Goal: Task Accomplishment & Management: Complete application form

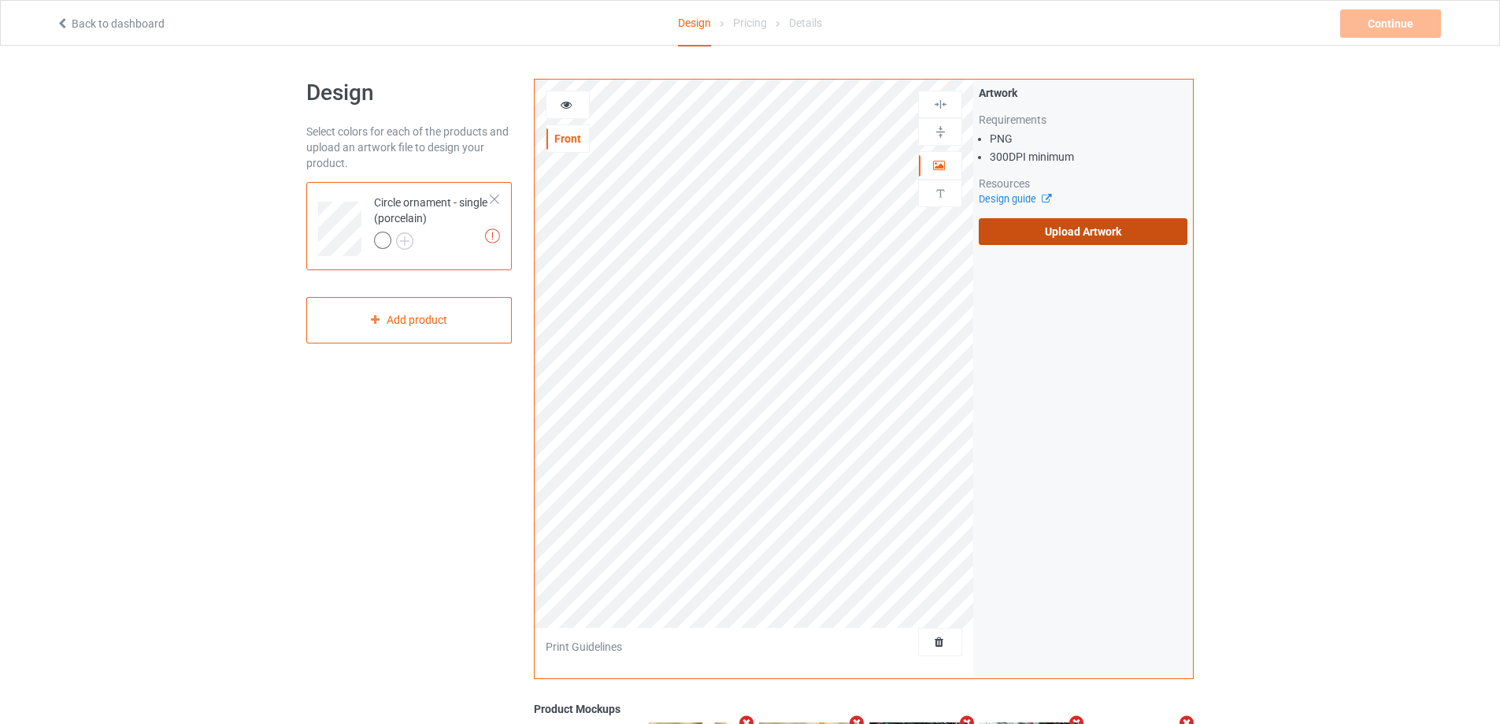
click at [1061, 224] on label "Upload Artwork" at bounding box center [1083, 231] width 209 height 27
click at [0, 0] on input "Upload Artwork" at bounding box center [0, 0] width 0 height 0
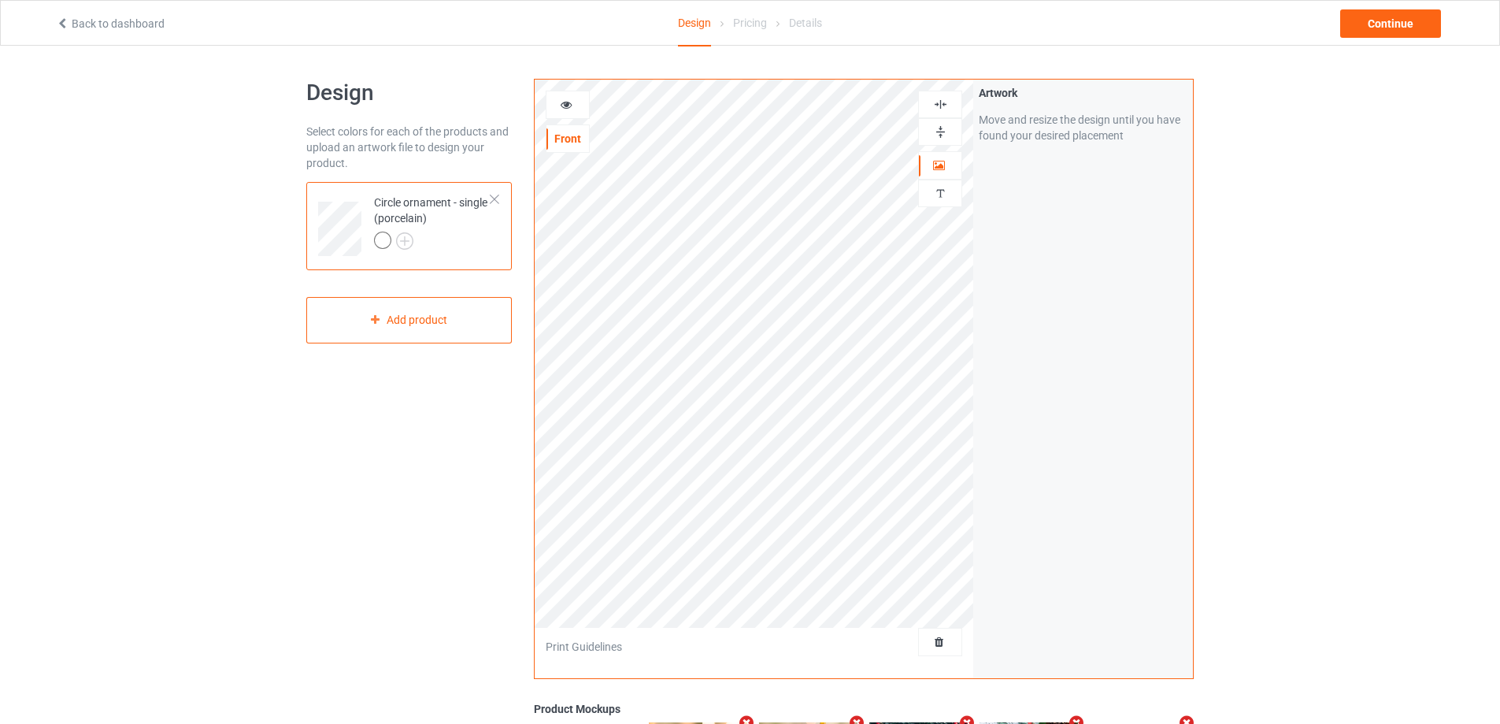
drag, startPoint x: 942, startPoint y: 132, endPoint x: 944, endPoint y: 114, distance: 18.3
click at [942, 132] on img at bounding box center [940, 131] width 15 height 15
click at [945, 95] on div at bounding box center [940, 105] width 44 height 28
click at [940, 102] on img at bounding box center [940, 104] width 15 height 15
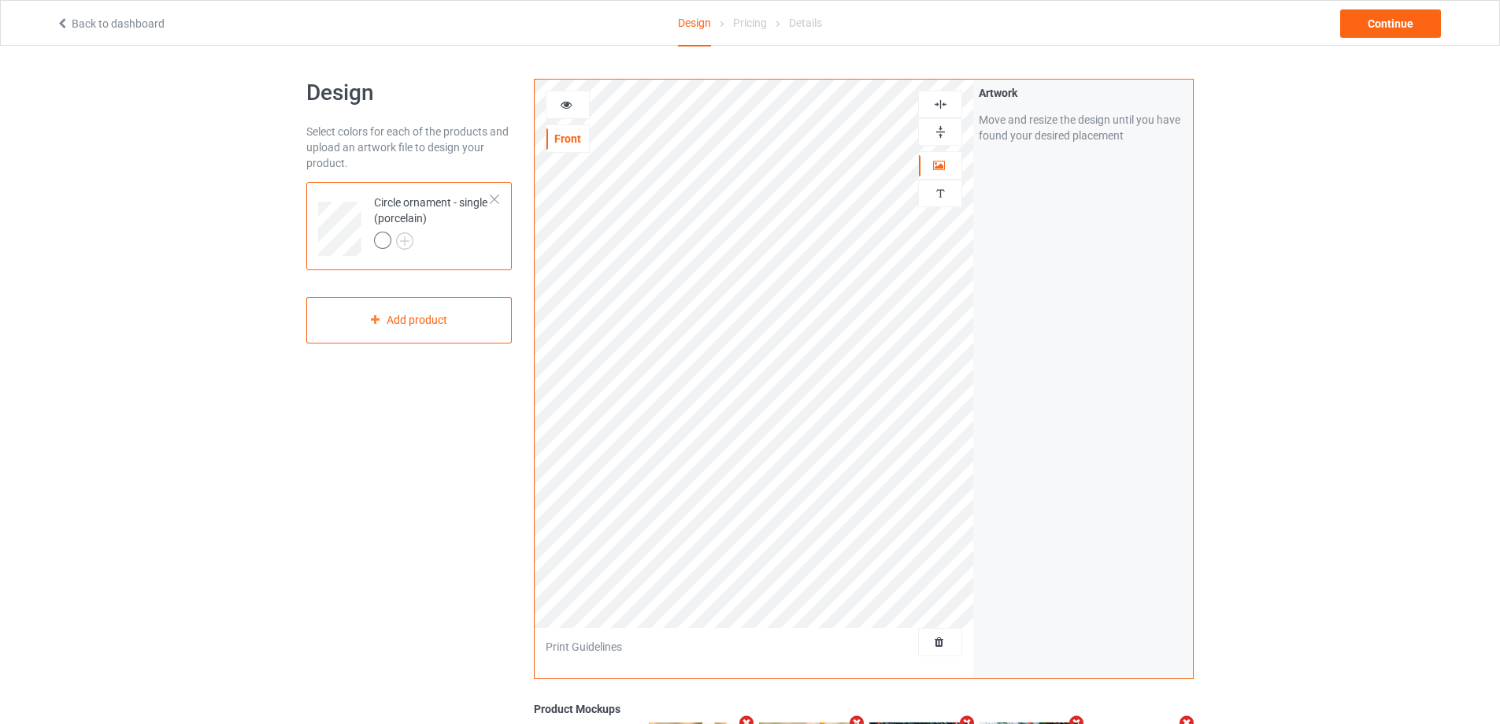
click at [951, 130] on div at bounding box center [940, 131] width 43 height 15
click at [944, 124] on div at bounding box center [940, 132] width 44 height 28
click at [941, 98] on img at bounding box center [940, 104] width 15 height 15
click at [942, 101] on img at bounding box center [940, 104] width 15 height 15
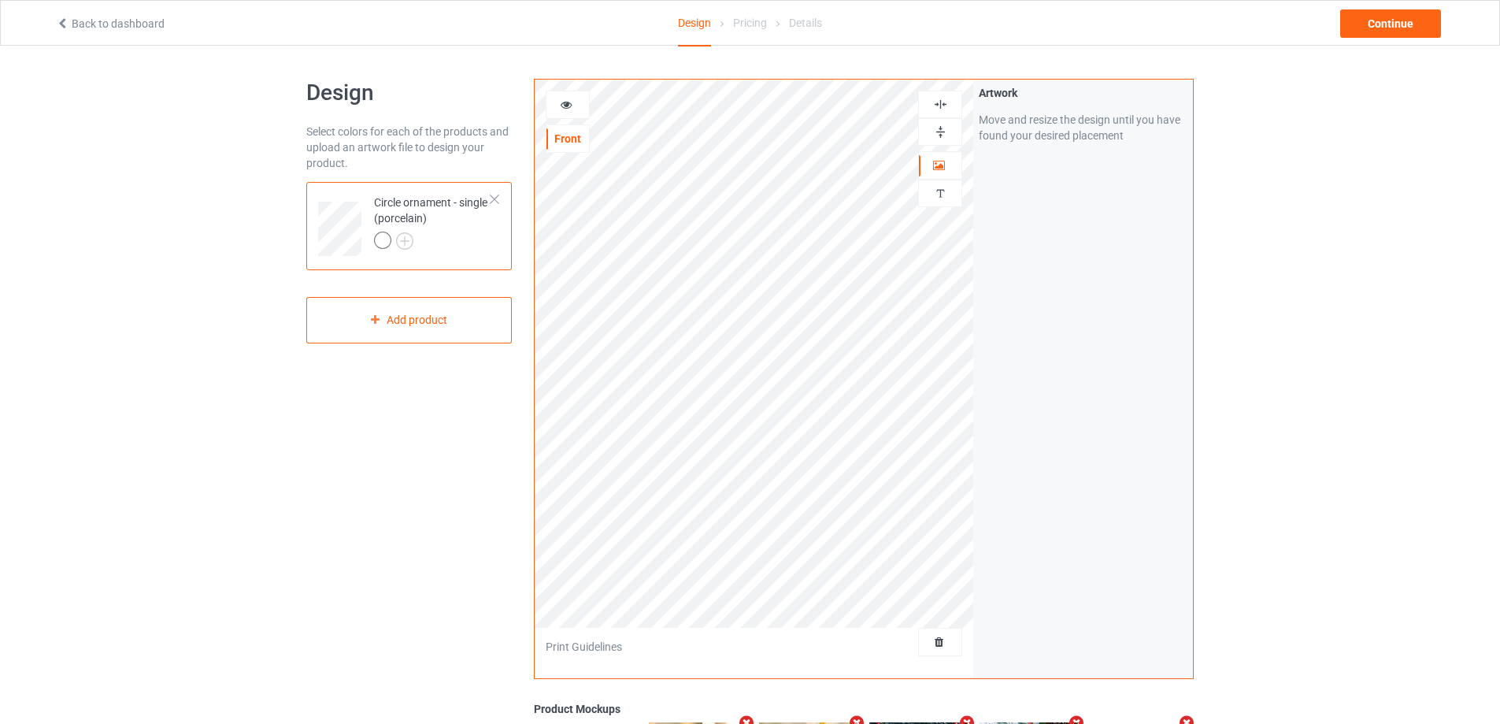
click at [562, 102] on icon at bounding box center [566, 102] width 13 height 11
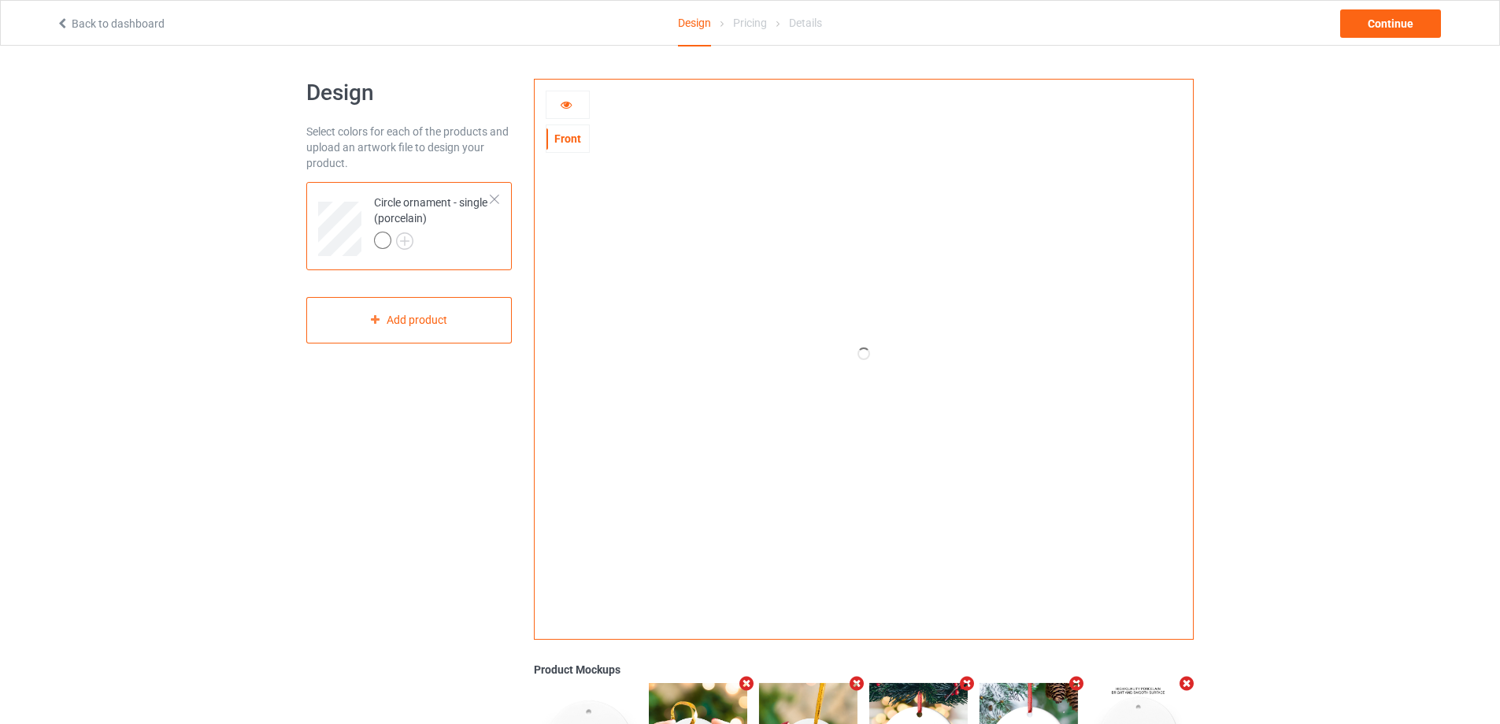
click at [562, 102] on icon at bounding box center [566, 102] width 13 height 11
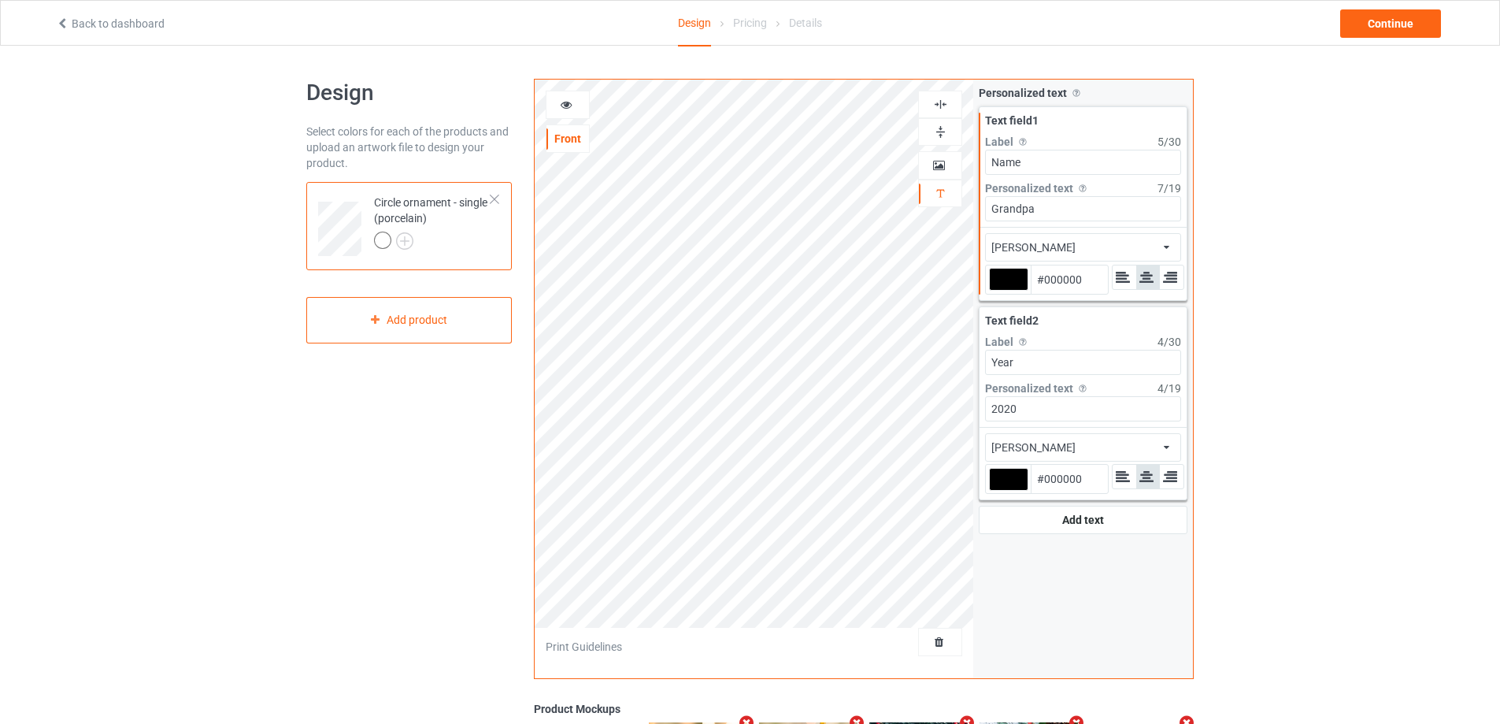
click at [943, 106] on img at bounding box center [940, 104] width 15 height 15
click at [942, 98] on img at bounding box center [940, 104] width 15 height 15
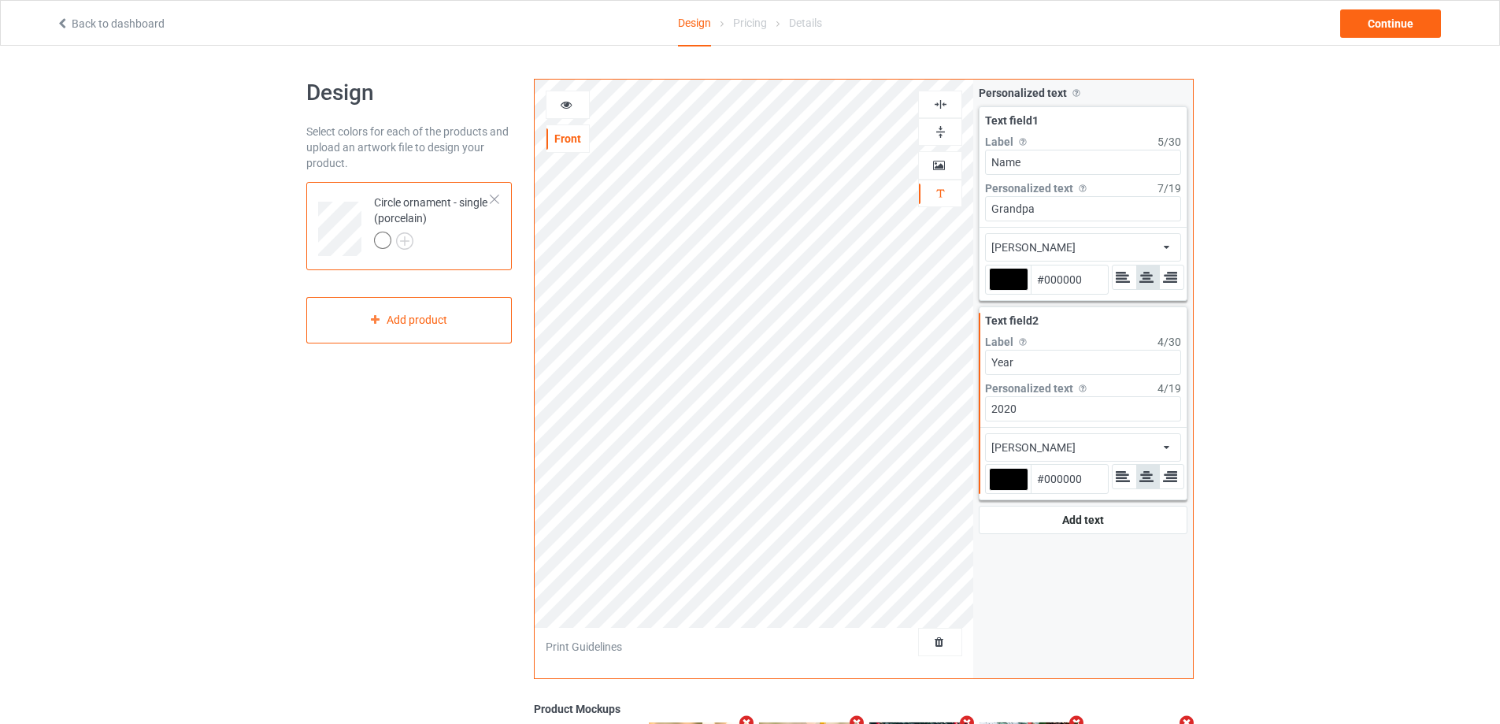
click at [943, 102] on img at bounding box center [940, 104] width 15 height 15
click at [943, 101] on img at bounding box center [940, 104] width 15 height 15
click at [569, 103] on icon at bounding box center [566, 102] width 13 height 11
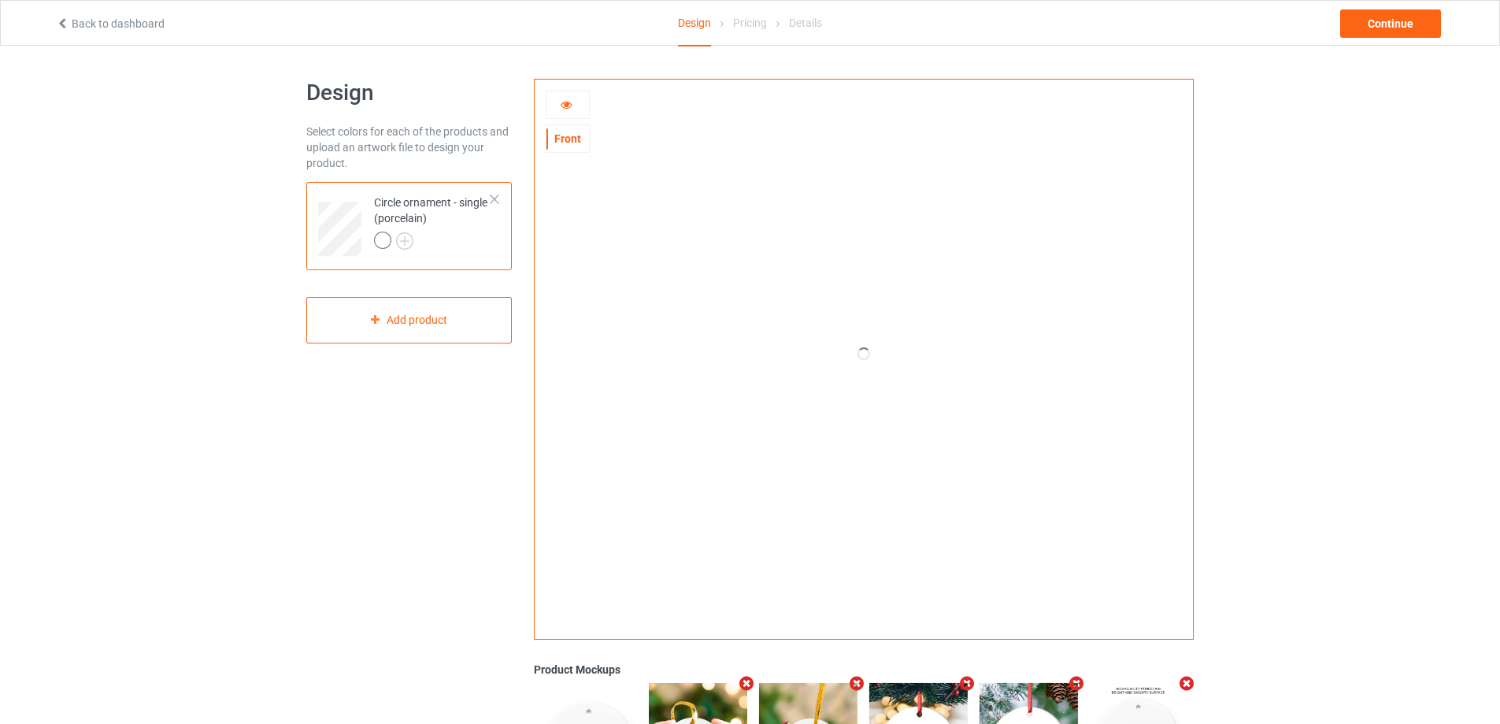
click at [569, 103] on icon at bounding box center [566, 102] width 13 height 11
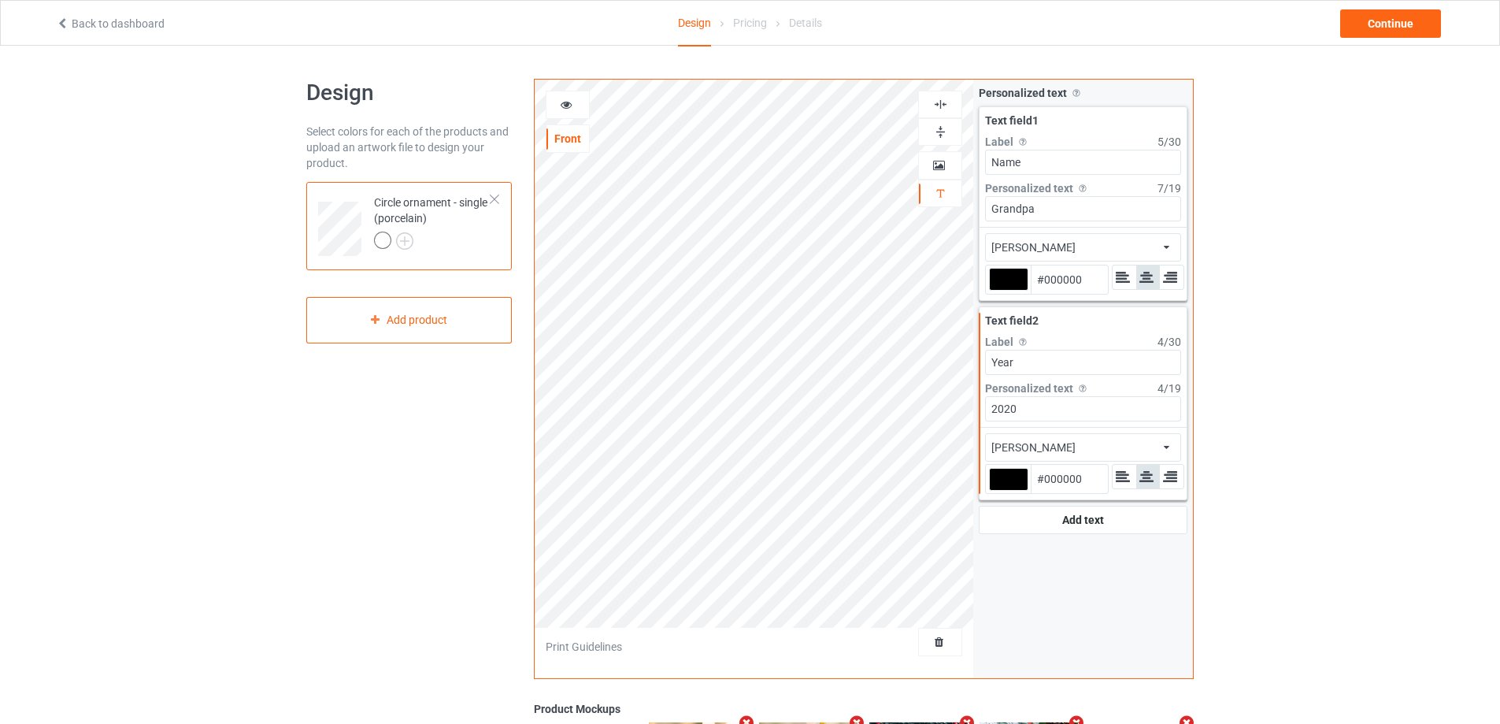
click at [487, 429] on div "Design Select colors for each of the products and upload an artwork file to des…" at bounding box center [409, 532] width 228 height 929
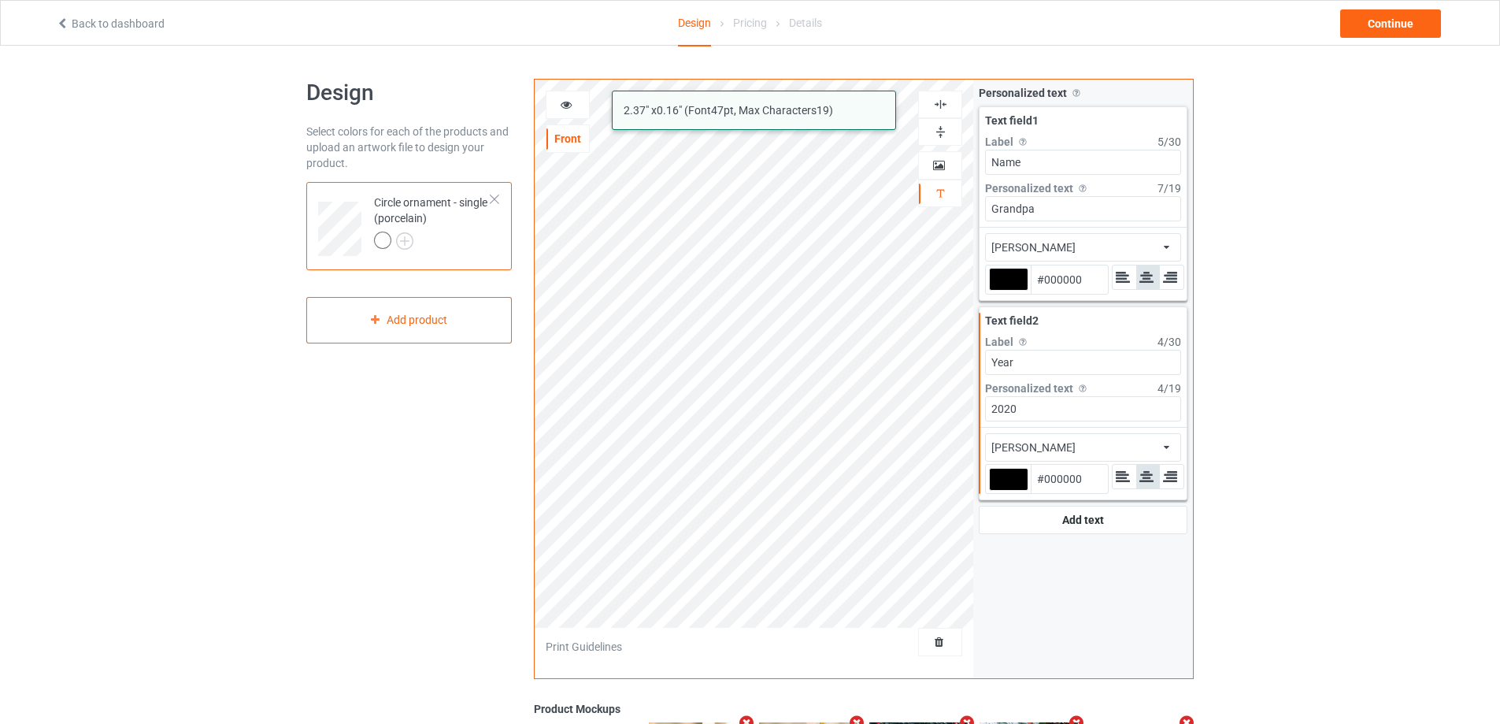
click at [966, 202] on div "[PERSON_NAME] 2.37 " x 0.16 " (Font 47 pt, Max Characters 19 ) Front Artwork Pe…" at bounding box center [864, 379] width 660 height 600
click at [1081, 208] on input "Grandpa" at bounding box center [1083, 208] width 196 height 25
type input "Grandma"
click at [578, 106] on div at bounding box center [568, 105] width 43 height 16
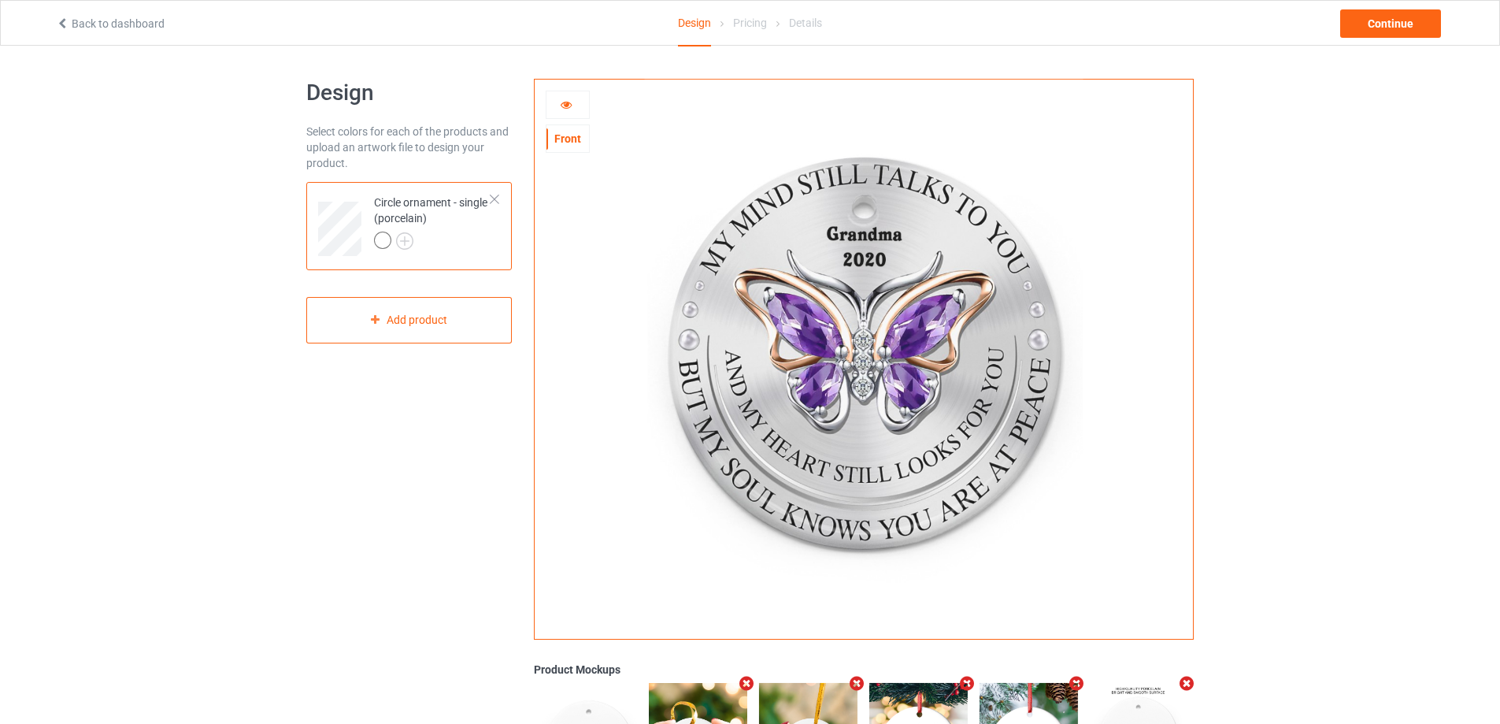
click at [573, 102] on icon at bounding box center [566, 102] width 13 height 11
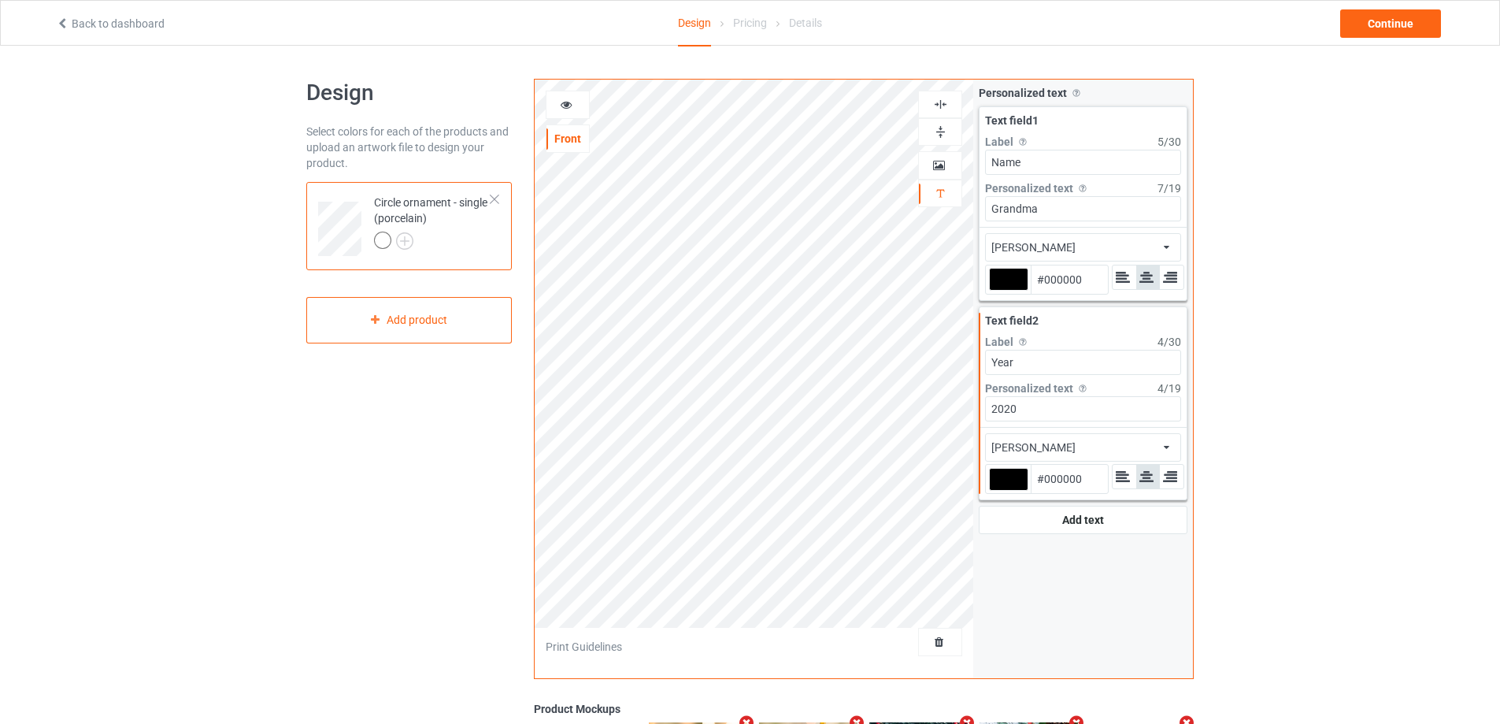
click at [937, 104] on img at bounding box center [940, 104] width 15 height 15
click at [941, 103] on img at bounding box center [940, 104] width 15 height 15
click at [940, 100] on img at bounding box center [940, 104] width 15 height 15
click at [948, 100] on div at bounding box center [940, 104] width 43 height 15
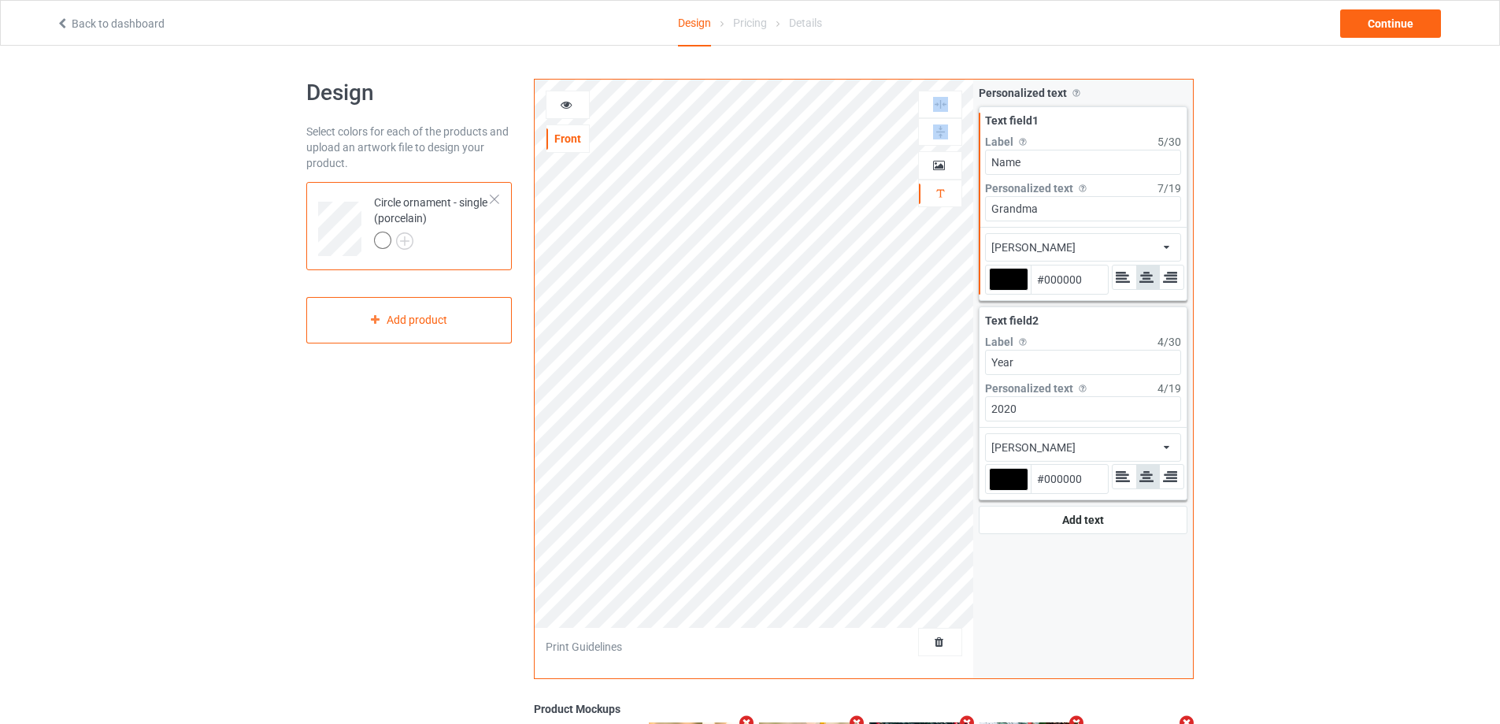
click at [948, 100] on div at bounding box center [940, 104] width 43 height 15
click at [939, 108] on img at bounding box center [940, 104] width 15 height 15
drag, startPoint x: 940, startPoint y: 106, endPoint x: 1198, endPoint y: 139, distance: 260.5
click at [943, 106] on img at bounding box center [940, 104] width 15 height 15
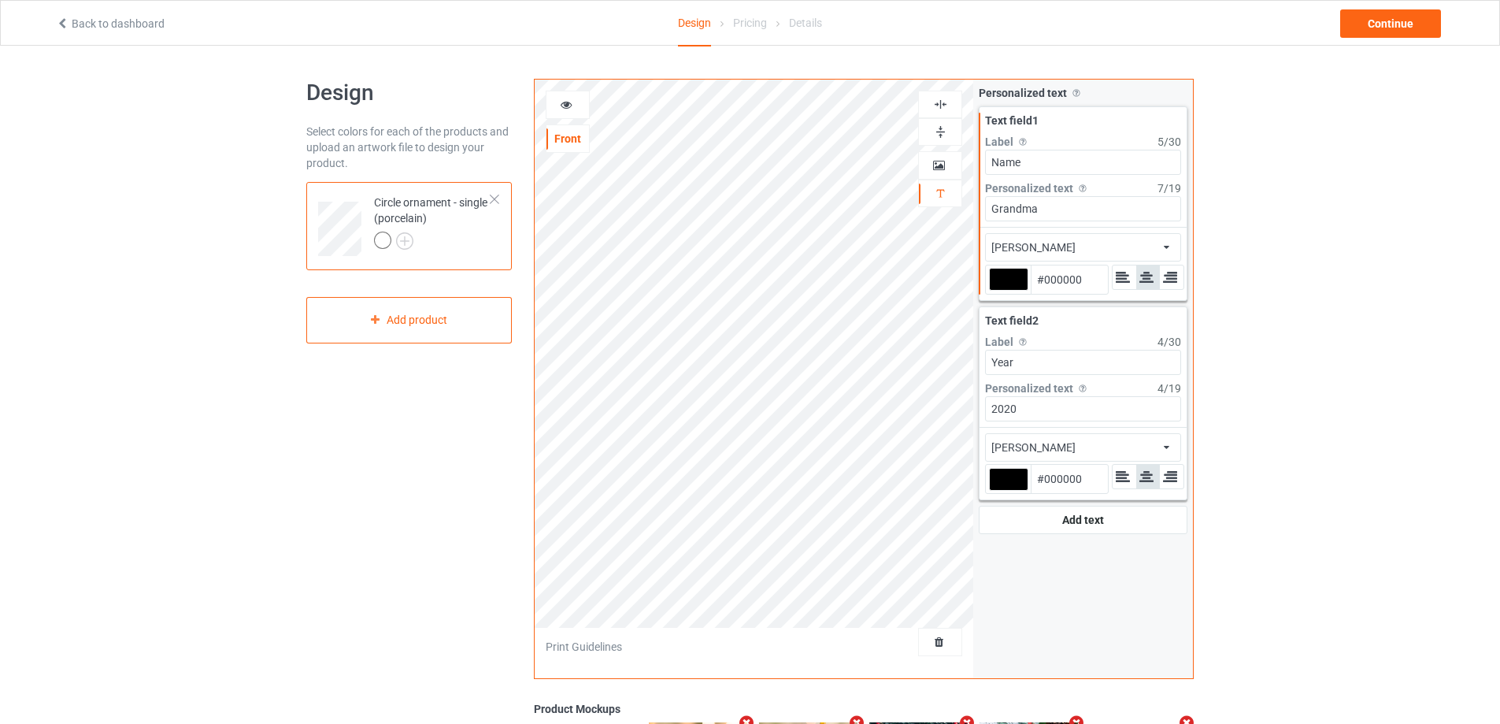
click at [1383, 182] on div "Design Select colors for each of the products and upload an artwork file to des…" at bounding box center [750, 532] width 1500 height 973
click at [1392, 26] on div "Continue" at bounding box center [1391, 23] width 101 height 28
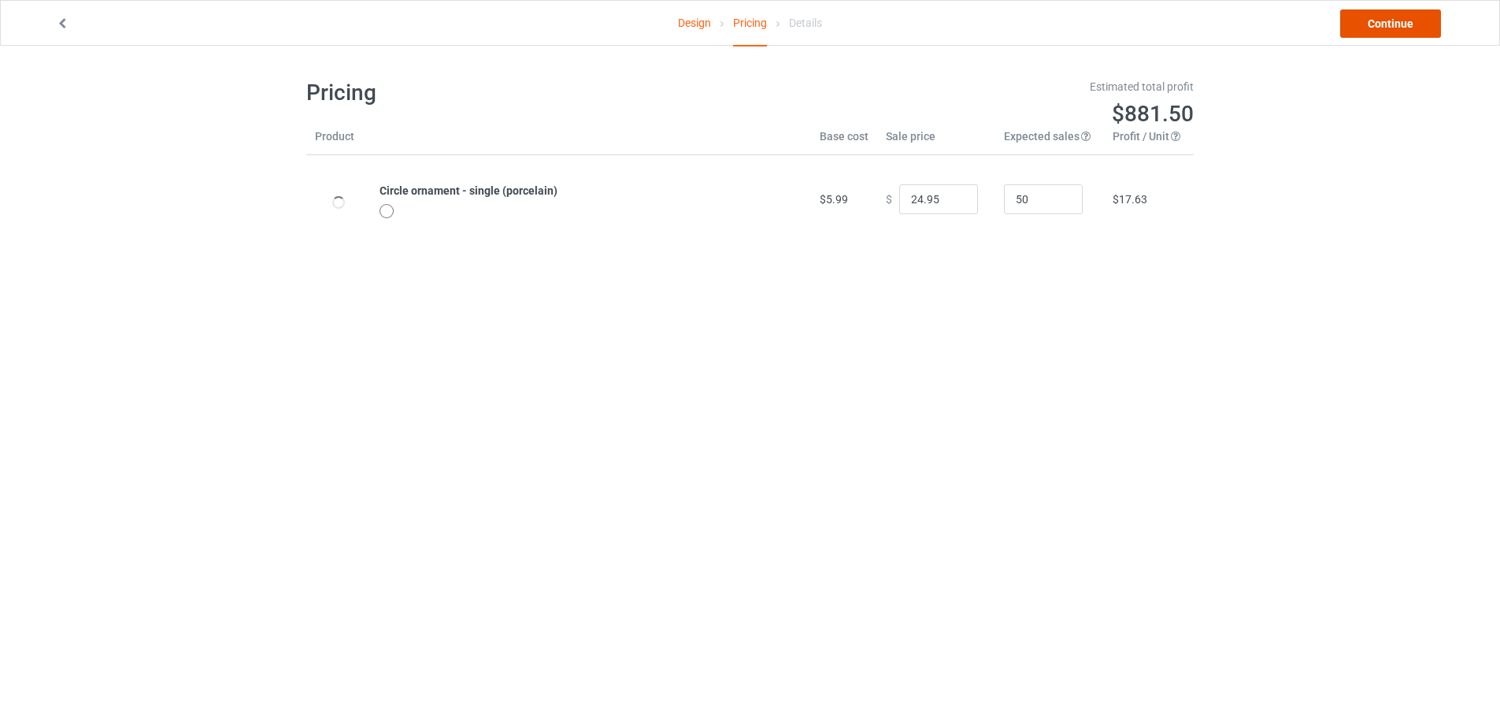
click at [1392, 26] on link "Continue" at bounding box center [1391, 23] width 101 height 28
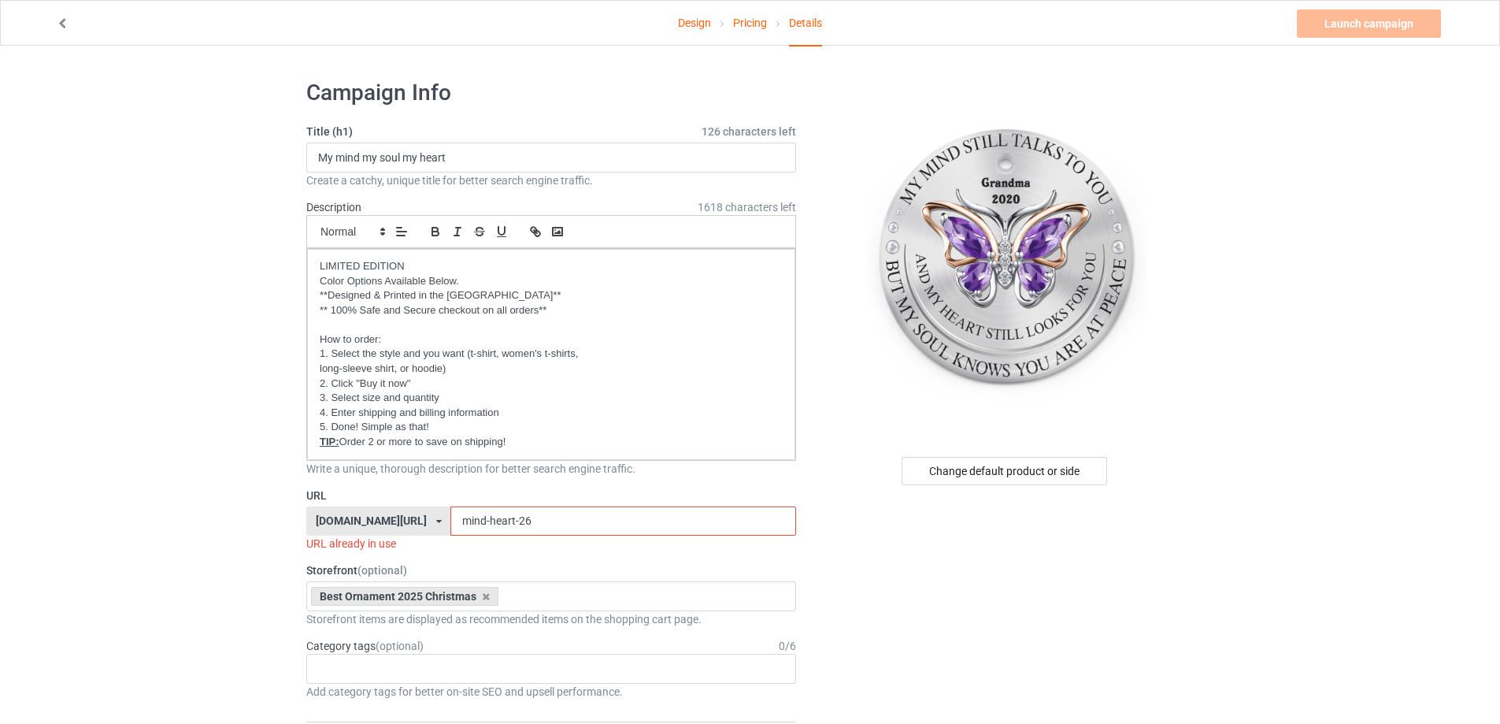
click at [528, 517] on input "mind-heart-26" at bounding box center [623, 521] width 345 height 30
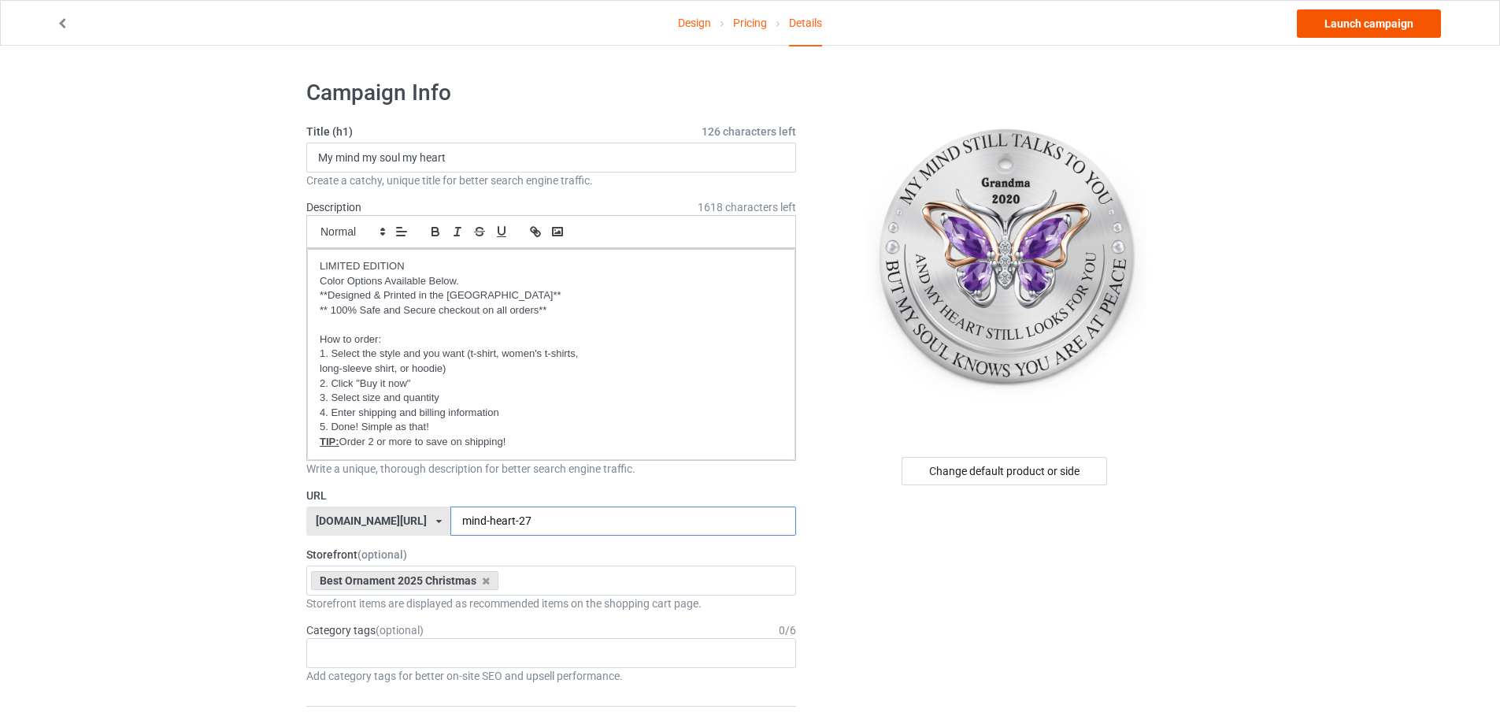
type input "mind-heart-27"
click at [1402, 24] on link "Launch campaign" at bounding box center [1369, 23] width 144 height 28
